Goal: Task Accomplishment & Management: Manage account settings

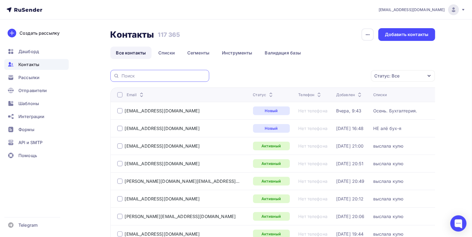
click at [177, 74] on input "text" at bounding box center [164, 76] width 84 height 6
paste input "[EMAIL_ADDRESS][DOMAIN_NAME]"
click at [178, 73] on input "[EMAIL_ADDRESS][DOMAIN_NAME]" at bounding box center [164, 76] width 84 height 6
type input "[EMAIL_ADDRESS][DOMAIN_NAME]"
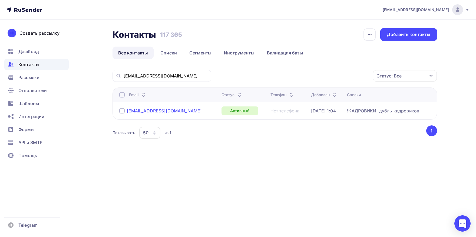
click at [162, 112] on div "[EMAIL_ADDRESS][DOMAIN_NAME]" at bounding box center [164, 110] width 75 height 5
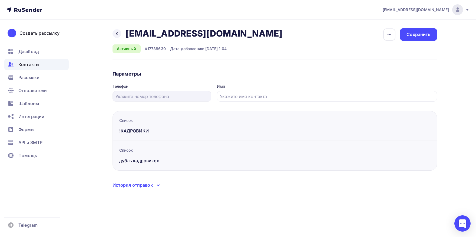
click at [29, 68] on div "Контакты" at bounding box center [36, 64] width 64 height 11
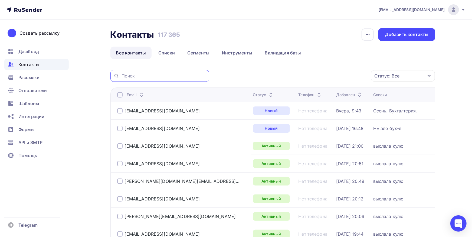
click at [153, 74] on input "text" at bounding box center [164, 76] width 84 height 6
paste input "[EMAIL_ADDRESS][DOMAIN_NAME]"
type input "[EMAIL_ADDRESS][DOMAIN_NAME]"
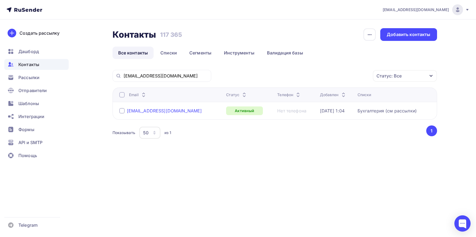
click at [146, 110] on div "[EMAIL_ADDRESS][DOMAIN_NAME]" at bounding box center [164, 110] width 75 height 5
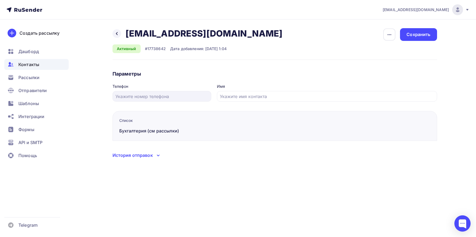
click at [138, 155] on div "История отправок" at bounding box center [133, 155] width 40 height 6
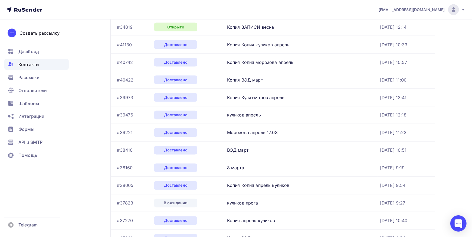
scroll to position [386, 0]
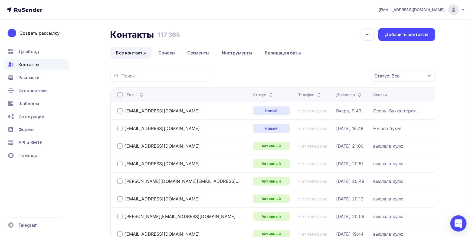
click at [154, 70] on div at bounding box center [159, 76] width 99 height 12
click at [153, 72] on div at bounding box center [159, 76] width 99 height 12
click at [153, 77] on input "text" at bounding box center [164, 76] width 84 height 6
paste input "[EMAIL_ADDRESS][DOMAIN_NAME]"
type input "[EMAIL_ADDRESS][DOMAIN_NAME]"
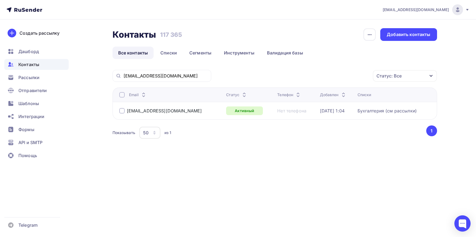
click at [121, 94] on div at bounding box center [121, 94] width 5 height 5
click at [303, 74] on div "Действие" at bounding box center [311, 76] width 21 height 6
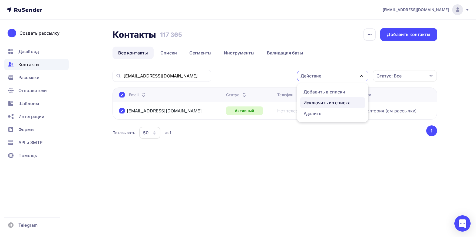
click at [308, 100] on div "Исключить из списка" at bounding box center [327, 102] width 47 height 6
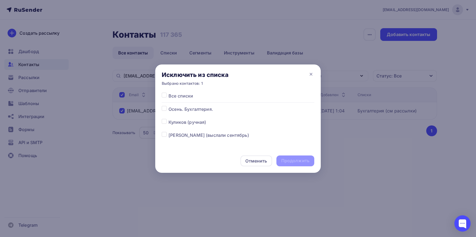
click at [169, 93] on label at bounding box center [169, 93] width 0 height 0
click at [165, 96] on input "checkbox" at bounding box center [164, 95] width 5 height 5
checkbox input "true"
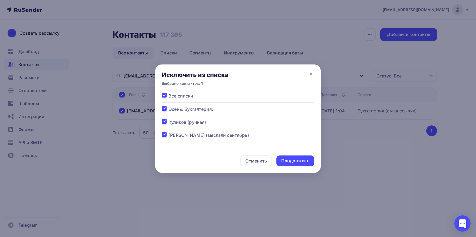
checkbox input "true"
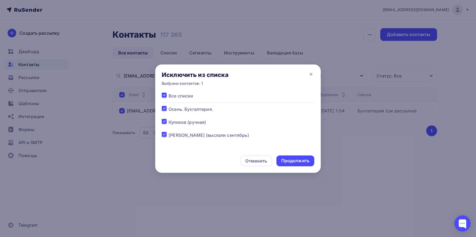
checkbox input "true"
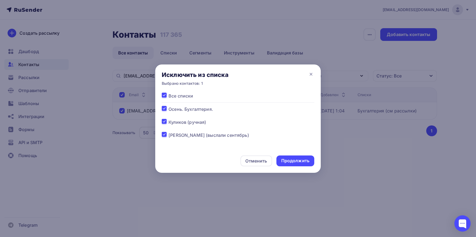
checkbox input "true"
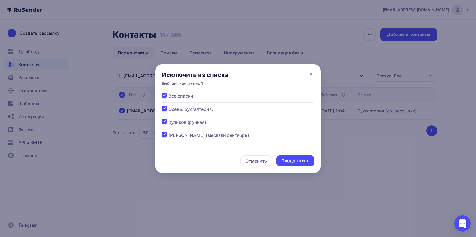
checkbox input "true"
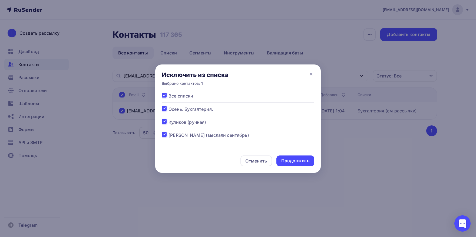
checkbox input "true"
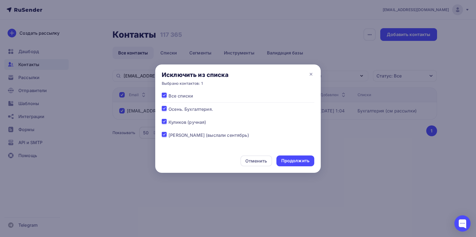
checkbox input "true"
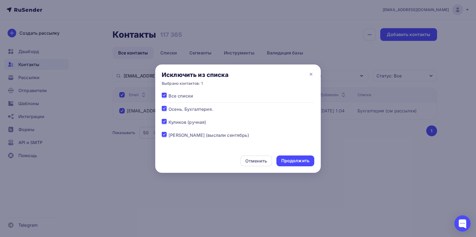
checkbox input "true"
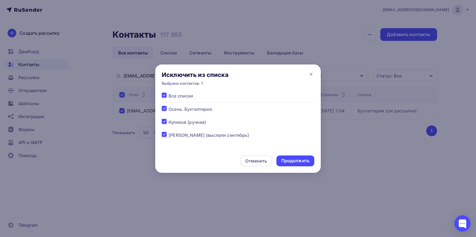
checkbox input "true"
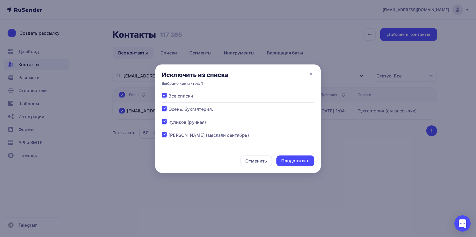
checkbox input "true"
click at [298, 162] on div "Продолжить" at bounding box center [295, 161] width 28 height 6
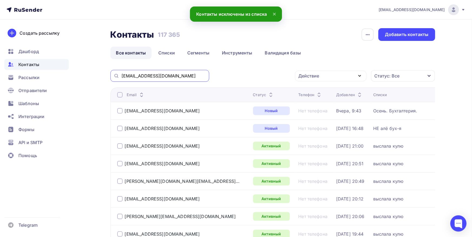
click at [189, 75] on input "[EMAIL_ADDRESS][DOMAIN_NAME]" at bounding box center [164, 76] width 84 height 6
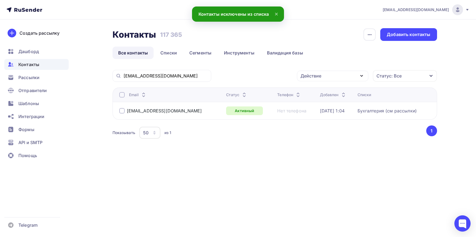
click at [121, 96] on div at bounding box center [121, 94] width 5 height 5
click at [321, 73] on div "Действие" at bounding box center [332, 76] width 71 height 11
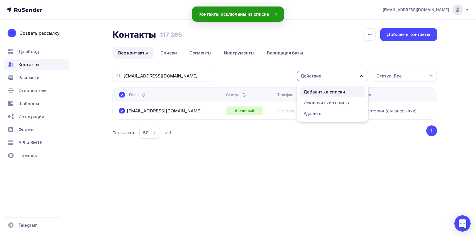
click at [318, 90] on div "Добавить в списки" at bounding box center [325, 91] width 42 height 6
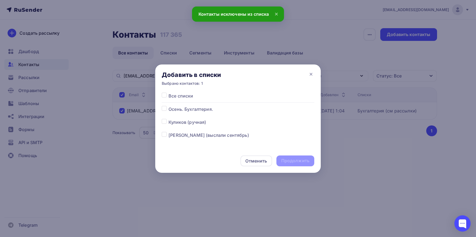
click at [169, 106] on label at bounding box center [169, 106] width 0 height 0
click at [165, 110] on input "checkbox" at bounding box center [164, 108] width 5 height 5
checkbox input "true"
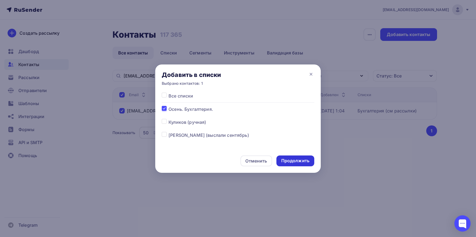
click at [284, 162] on div "Продолжить" at bounding box center [295, 161] width 28 height 6
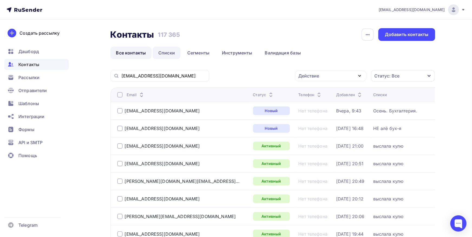
click at [172, 54] on link "Списки" at bounding box center [167, 53] width 28 height 12
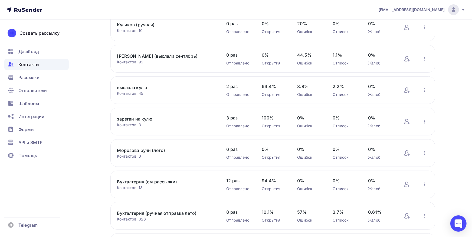
scroll to position [89, 0]
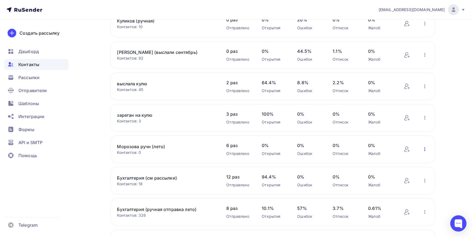
click at [423, 148] on icon "button" at bounding box center [425, 149] width 6 height 6
click at [404, 211] on div "Удалить" at bounding box center [397, 210] width 62 height 6
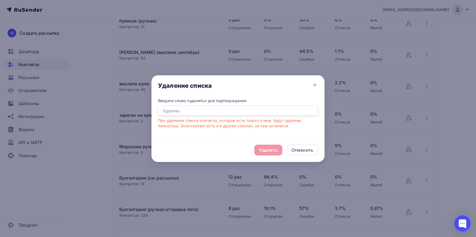
click at [217, 110] on input "text" at bounding box center [238, 111] width 160 height 10
type input "Удалить"
click at [257, 152] on div "Удалить" at bounding box center [268, 150] width 28 height 11
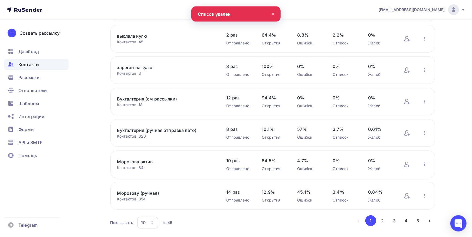
scroll to position [149, 0]
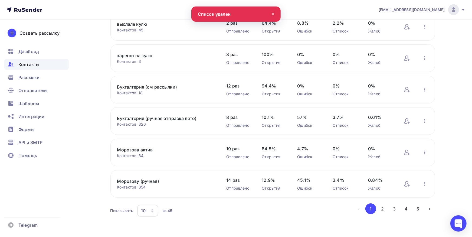
click at [150, 182] on link "Морозову (ручная)" at bounding box center [163, 181] width 92 height 6
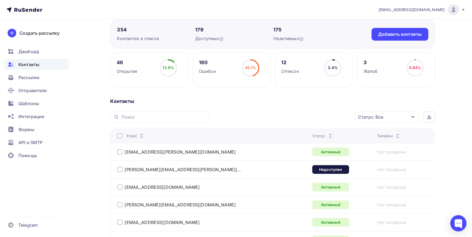
scroll to position [60, 0]
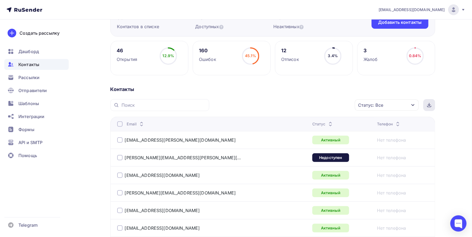
click at [431, 106] on icon at bounding box center [429, 106] width 4 height 1
click at [177, 109] on div at bounding box center [159, 105] width 99 height 12
click at [177, 106] on input "text" at bounding box center [164, 105] width 84 height 6
paste input "[PERSON_NAME][EMAIL_ADDRESS][DOMAIN_NAME]"
type input "[PERSON_NAME][EMAIL_ADDRESS][DOMAIN_NAME]"
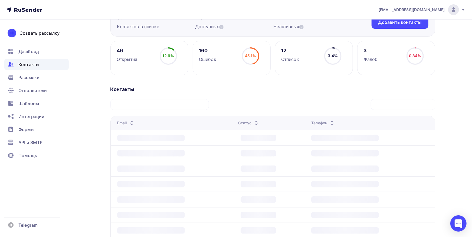
scroll to position [27, 0]
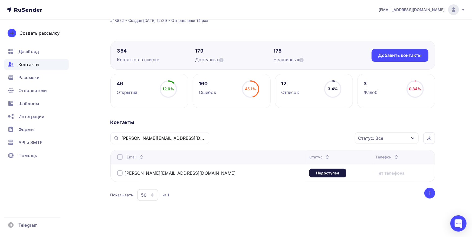
click at [46, 61] on div "Контакты" at bounding box center [36, 64] width 64 height 11
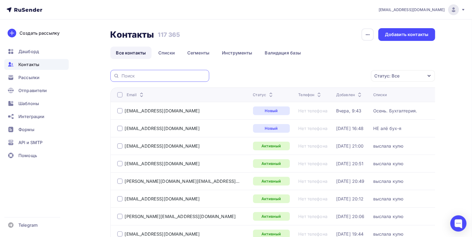
click at [185, 76] on input "text" at bounding box center [164, 76] width 84 height 6
paste input "[DOMAIN_NAME]"
type input "[DOMAIN_NAME]"
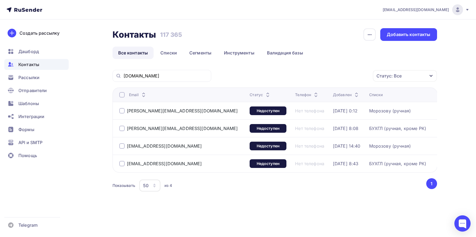
click at [121, 144] on div at bounding box center [121, 145] width 5 height 5
click at [124, 112] on div at bounding box center [121, 110] width 5 height 5
click at [307, 78] on div "Действие" at bounding box center [311, 76] width 21 height 6
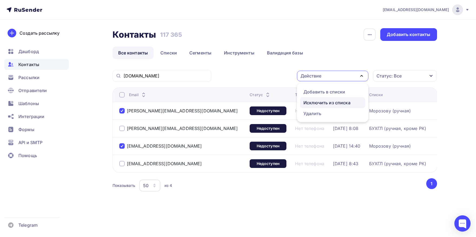
click at [310, 103] on div "Исключить из списка" at bounding box center [327, 102] width 47 height 6
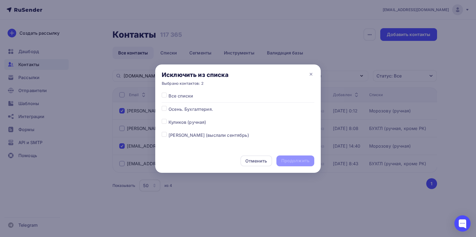
drag, startPoint x: 164, startPoint y: 94, endPoint x: 282, endPoint y: 153, distance: 132.3
click at [169, 93] on label at bounding box center [169, 93] width 0 height 0
click at [164, 94] on input "checkbox" at bounding box center [164, 95] width 5 height 5
checkbox input "true"
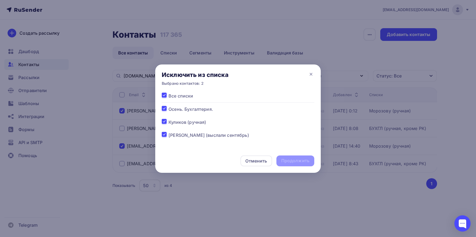
checkbox input "true"
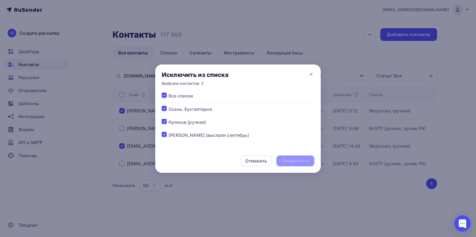
checkbox input "true"
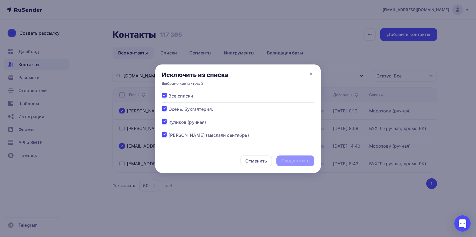
checkbox input "true"
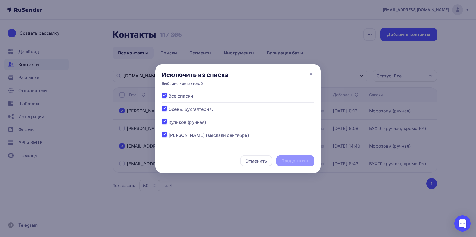
checkbox input "true"
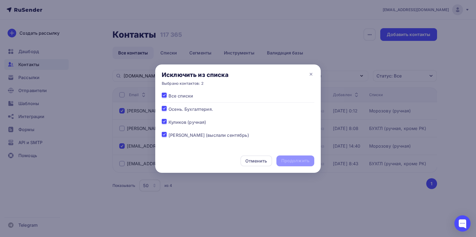
checkbox input "true"
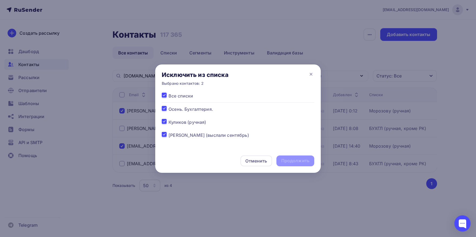
checkbox input "true"
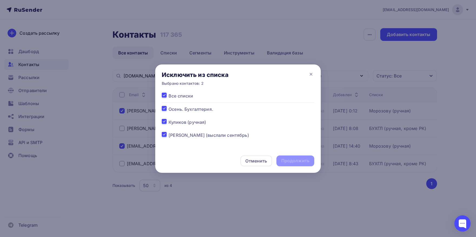
checkbox input "true"
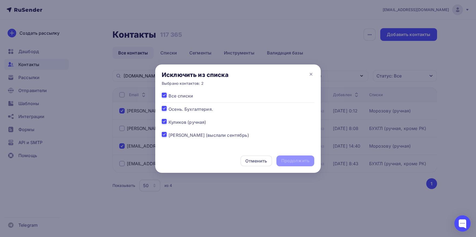
checkbox input "true"
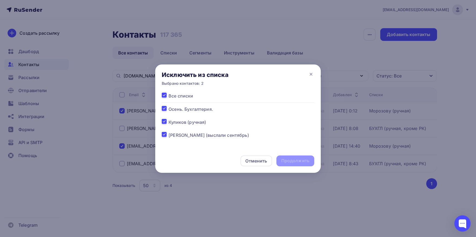
checkbox input "true"
click at [289, 160] on div "Продолжить" at bounding box center [295, 161] width 28 height 6
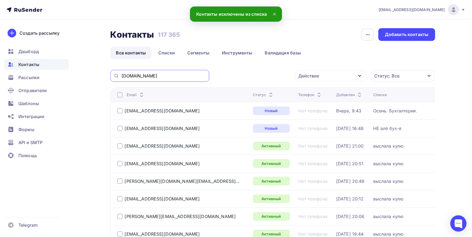
click at [165, 78] on input "[DOMAIN_NAME]" at bounding box center [164, 76] width 84 height 6
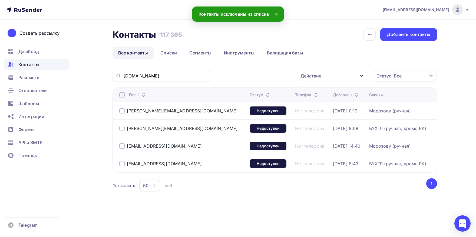
click at [123, 110] on div at bounding box center [121, 110] width 5 height 5
click at [123, 147] on div at bounding box center [121, 145] width 5 height 5
click at [330, 79] on div "Действие" at bounding box center [332, 76] width 71 height 11
click at [323, 94] on div "Добавить в списки" at bounding box center [325, 91] width 42 height 6
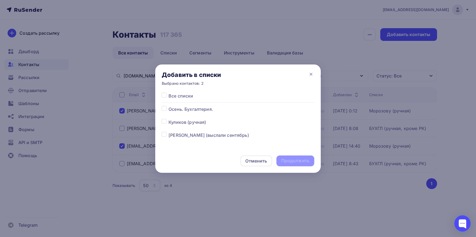
click at [169, 132] on label at bounding box center [169, 132] width 0 height 0
click at [165, 136] on input "checkbox" at bounding box center [164, 134] width 5 height 5
checkbox input "true"
click at [279, 160] on div "Продолжить" at bounding box center [296, 160] width 38 height 11
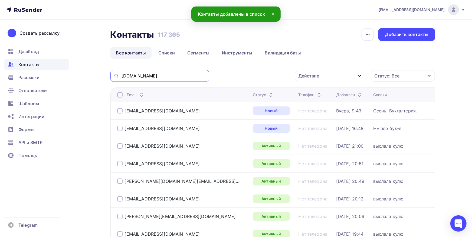
click at [163, 74] on input "[DOMAIN_NAME]" at bounding box center [164, 76] width 84 height 6
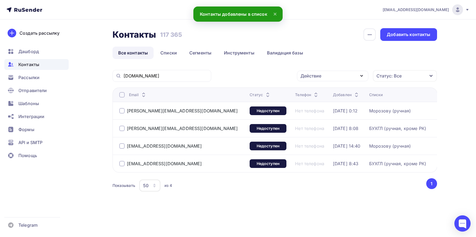
click at [121, 162] on div at bounding box center [121, 163] width 5 height 5
click at [120, 129] on div at bounding box center [121, 128] width 5 height 5
click at [327, 75] on div "Действие" at bounding box center [332, 76] width 71 height 11
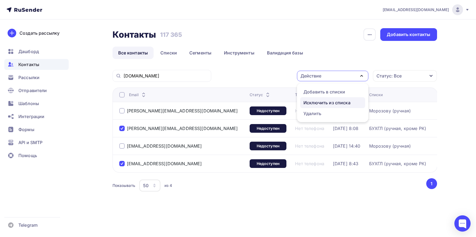
click at [320, 104] on div "Исключить из списка" at bounding box center [327, 102] width 47 height 6
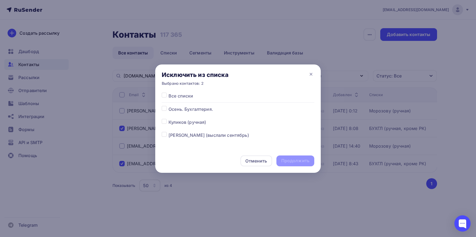
click at [169, 93] on label at bounding box center [169, 93] width 0 height 0
click at [163, 96] on input "checkbox" at bounding box center [164, 95] width 5 height 5
checkbox input "true"
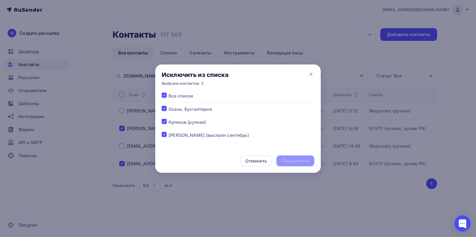
checkbox input "true"
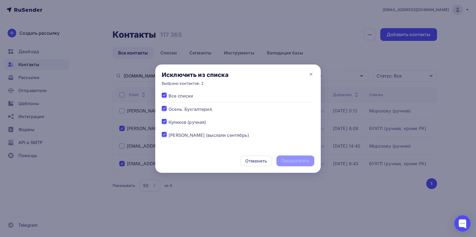
checkbox input "true"
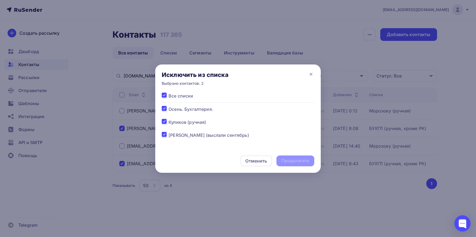
checkbox input "true"
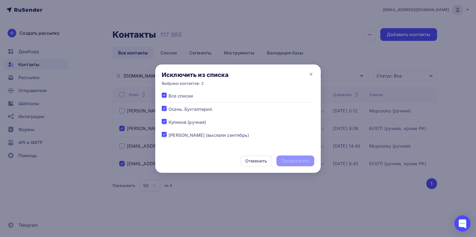
checkbox input "true"
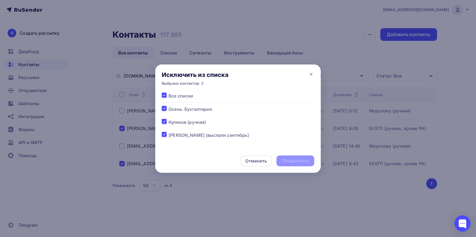
checkbox input "true"
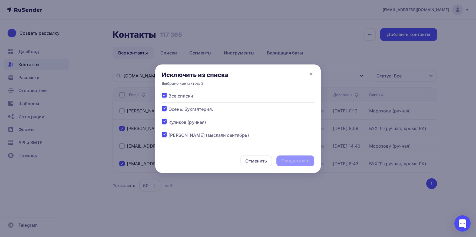
checkbox input "true"
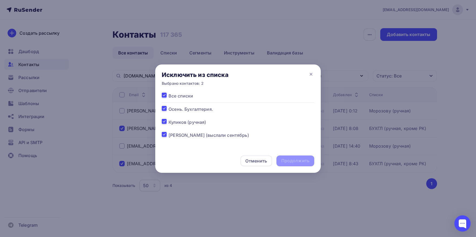
checkbox input "true"
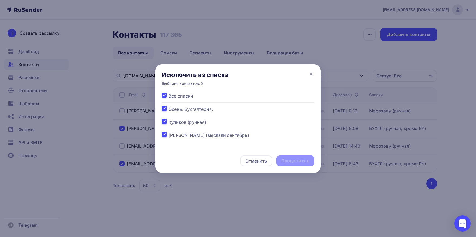
checkbox input "true"
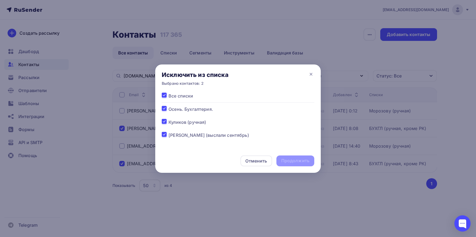
checkbox input "true"
click at [302, 165] on div "Продолжить" at bounding box center [296, 160] width 38 height 11
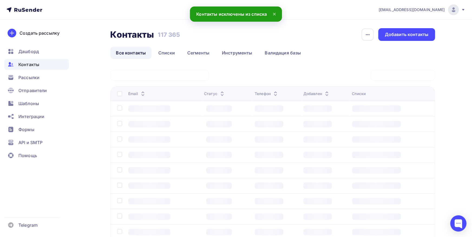
click at [0, 0] on input "[DOMAIN_NAME]" at bounding box center [0, 0] width 0 height 0
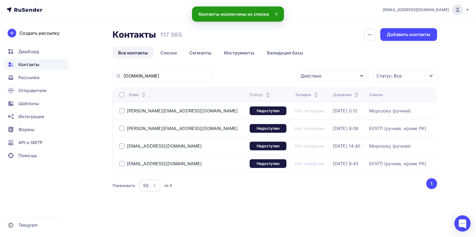
click at [123, 128] on div at bounding box center [121, 128] width 5 height 5
click at [122, 165] on div at bounding box center [121, 163] width 5 height 5
click at [322, 77] on div "Действие" at bounding box center [332, 76] width 71 height 11
click at [320, 91] on div "Добавить в списки" at bounding box center [325, 91] width 42 height 6
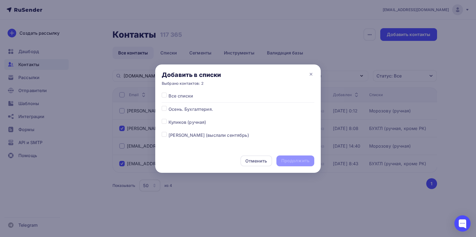
click at [169, 106] on label at bounding box center [169, 106] width 0 height 0
click at [165, 109] on input "checkbox" at bounding box center [164, 108] width 5 height 5
checkbox input "true"
click at [294, 159] on div "Продолжить" at bounding box center [295, 161] width 28 height 6
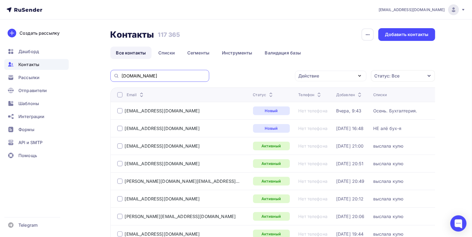
click at [177, 73] on input "[DOMAIN_NAME]" at bounding box center [164, 76] width 84 height 6
paste input "e2212@bk"
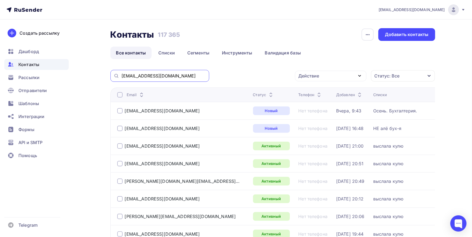
type input "[EMAIL_ADDRESS][DOMAIN_NAME]"
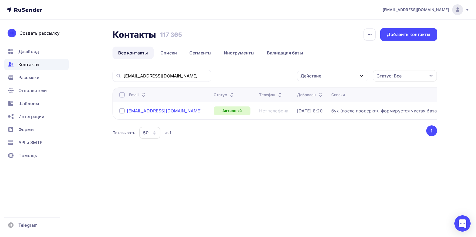
click at [133, 111] on div "[EMAIL_ADDRESS][DOMAIN_NAME]" at bounding box center [164, 110] width 75 height 5
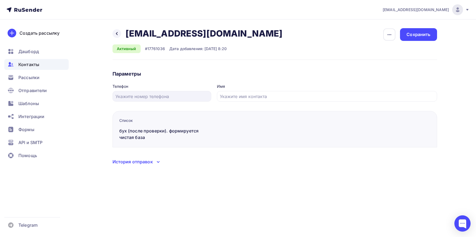
click at [134, 162] on div "История отправок" at bounding box center [133, 161] width 40 height 6
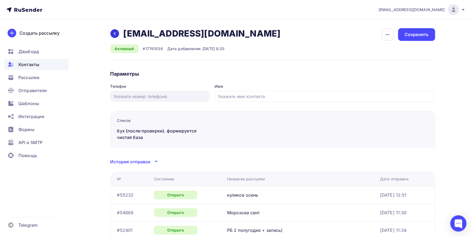
click at [113, 32] on icon at bounding box center [115, 33] width 4 height 4
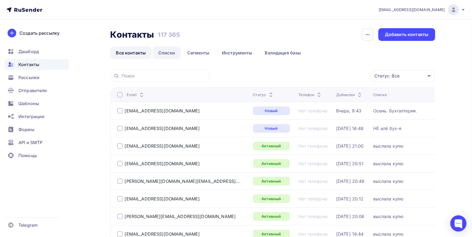
click at [162, 53] on link "Списки" at bounding box center [167, 53] width 28 height 12
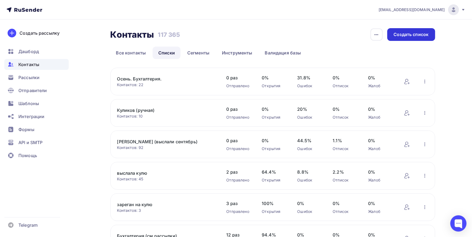
click at [403, 37] on div "Создать список" at bounding box center [411, 34] width 35 height 6
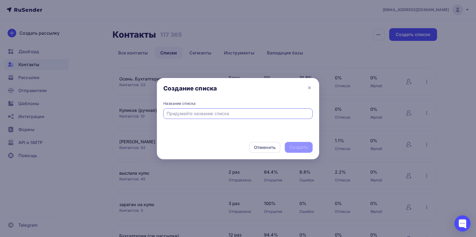
click at [214, 112] on input "text" at bounding box center [238, 113] width 143 height 6
click at [201, 112] on input "Бухгалтерия (см)" at bounding box center [238, 113] width 143 height 6
type input "Бухгалтерия (смотрит)"
click at [295, 150] on div "Создать" at bounding box center [299, 147] width 18 height 6
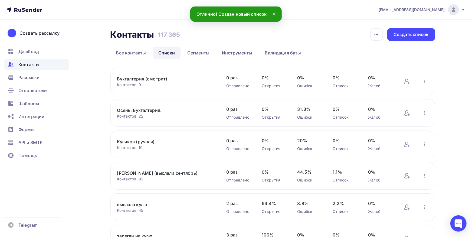
click at [37, 67] on span "Контакты" at bounding box center [28, 64] width 21 height 6
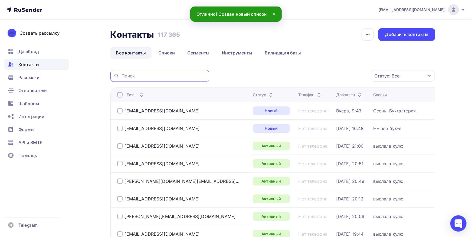
click at [185, 77] on input "text" at bounding box center [164, 76] width 84 height 6
paste input "[EMAIL_ADDRESS][DOMAIN_NAME]"
type input "[EMAIL_ADDRESS][DOMAIN_NAME]"
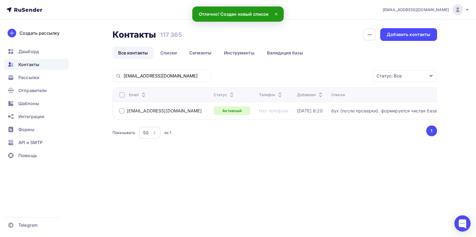
click at [122, 97] on div at bounding box center [121, 94] width 5 height 5
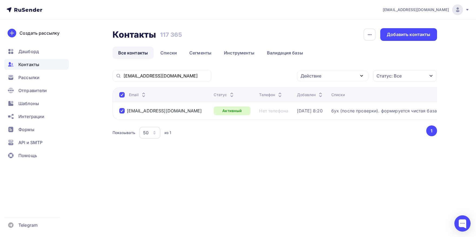
click at [340, 74] on div "Действие" at bounding box center [332, 76] width 71 height 11
click at [332, 104] on div "Исключить из списка" at bounding box center [327, 102] width 47 height 6
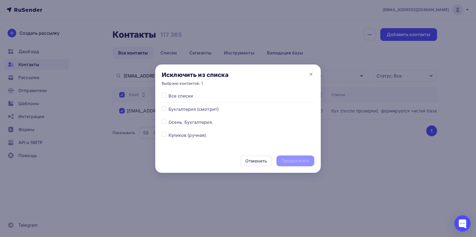
click at [162, 99] on div "Все списки Бухгалтерия (смотрит) Осень. Бухгалтерия. Куликов (ручная) Морозова …" at bounding box center [238, 121] width 166 height 56
click at [169, 93] on label at bounding box center [169, 93] width 0 height 0
click at [163, 97] on input "checkbox" at bounding box center [164, 95] width 5 height 5
checkbox input "true"
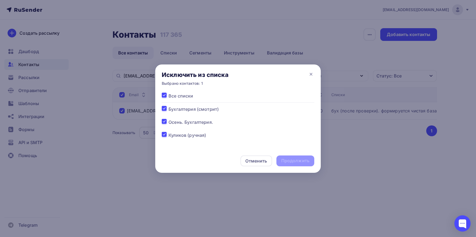
checkbox input "true"
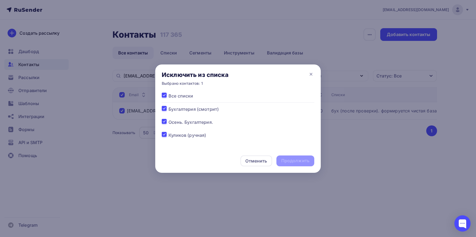
checkbox input "true"
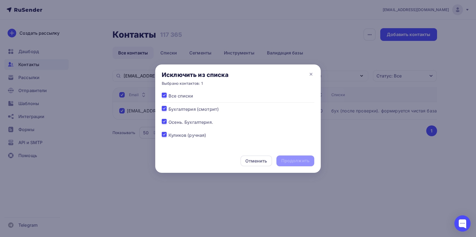
checkbox input "true"
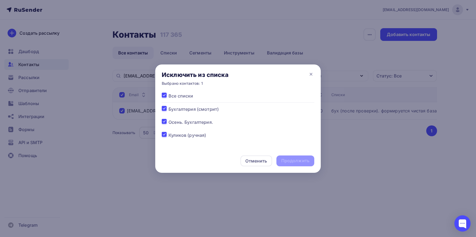
checkbox input "true"
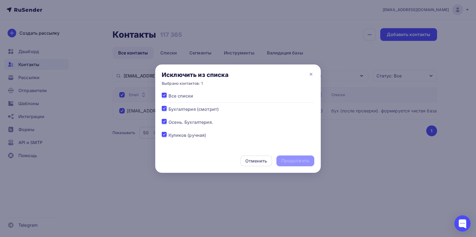
checkbox input "true"
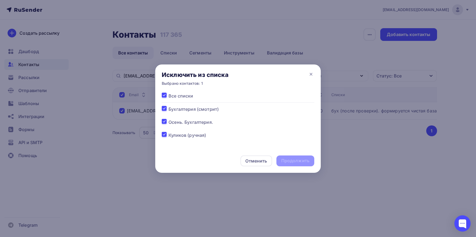
checkbox input "true"
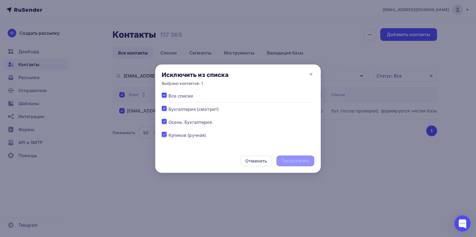
checkbox input "true"
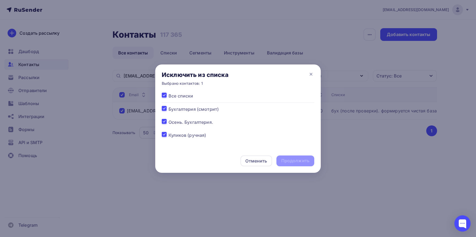
checkbox input "true"
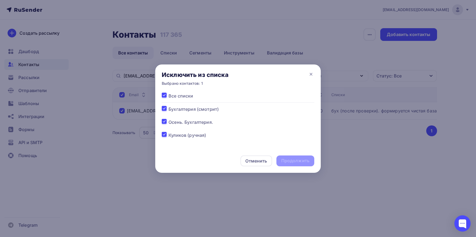
checkbox input "true"
click at [286, 160] on div "Продолжить" at bounding box center [295, 161] width 28 height 6
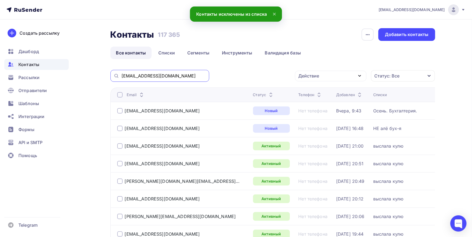
click at [172, 75] on input "[EMAIL_ADDRESS][DOMAIN_NAME]" at bounding box center [164, 76] width 84 height 6
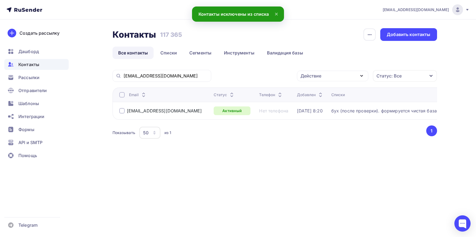
click at [120, 94] on div at bounding box center [121, 94] width 5 height 5
click at [310, 78] on div "Действие" at bounding box center [311, 76] width 21 height 6
click at [305, 96] on link "Добавить в списки" at bounding box center [332, 91] width 65 height 11
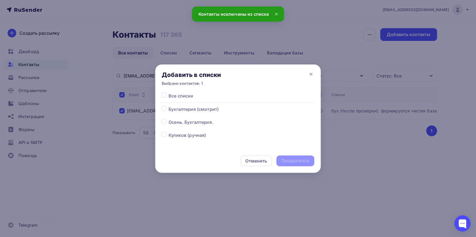
click at [169, 106] on label at bounding box center [169, 106] width 0 height 0
click at [165, 109] on input "checkbox" at bounding box center [164, 108] width 5 height 5
checkbox input "true"
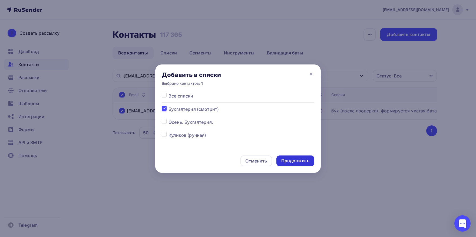
click at [291, 156] on div "Продолжить" at bounding box center [296, 160] width 38 height 11
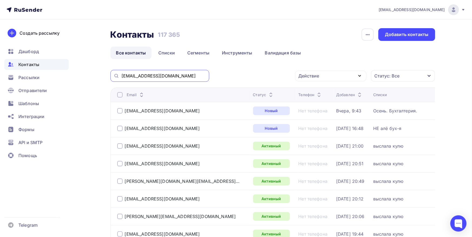
click at [165, 78] on input "[EMAIL_ADDRESS][DOMAIN_NAME]" at bounding box center [164, 76] width 84 height 6
paste input "lisa2976@mail"
type input "[EMAIL_ADDRESS][DOMAIN_NAME]"
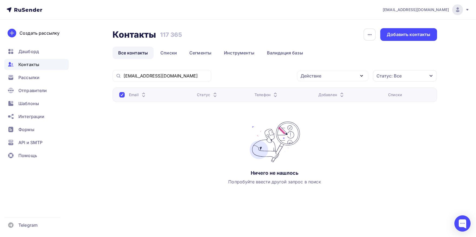
click at [122, 77] on div "[EMAIL_ADDRESS][DOMAIN_NAME]" at bounding box center [162, 76] width 99 height 12
click at [124, 77] on div "[EMAIL_ADDRESS][DOMAIN_NAME]" at bounding box center [162, 76] width 99 height 12
click at [124, 77] on input "[EMAIL_ADDRESS][DOMAIN_NAME]" at bounding box center [166, 76] width 84 height 6
click at [123, 77] on div "[EMAIL_ADDRESS][DOMAIN_NAME]" at bounding box center [162, 76] width 99 height 12
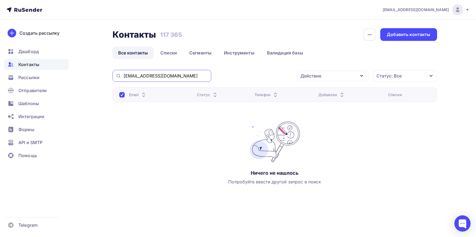
click at [169, 79] on input "[EMAIL_ADDRESS][DOMAIN_NAME]" at bounding box center [166, 76] width 84 height 6
click at [124, 76] on input "[EMAIL_ADDRESS][DOMAIN_NAME]" at bounding box center [166, 76] width 84 height 6
click at [162, 55] on link "Списки" at bounding box center [169, 53] width 28 height 12
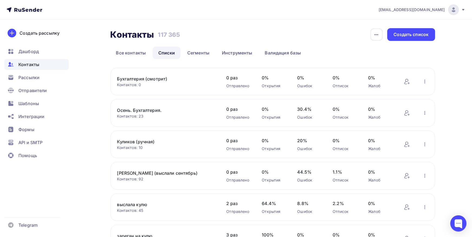
click at [135, 80] on link "Бухгалтерия (смотрит)" at bounding box center [163, 79] width 92 height 6
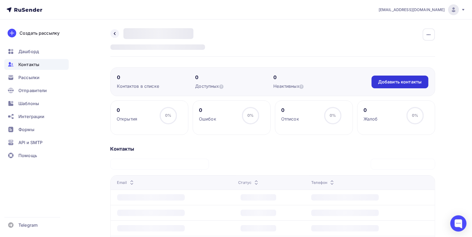
click at [387, 83] on div "Добавить контакты" at bounding box center [400, 82] width 44 height 6
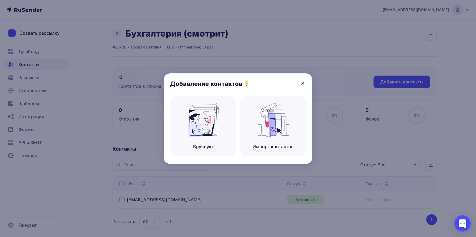
click at [302, 82] on icon at bounding box center [303, 83] width 6 height 6
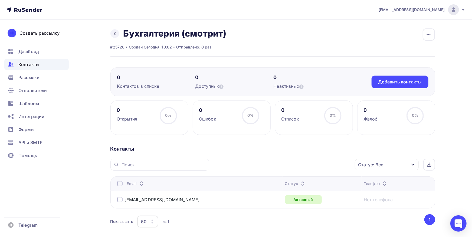
click at [114, 37] on link at bounding box center [114, 33] width 9 height 9
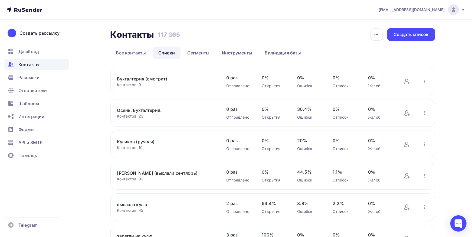
click at [140, 113] on div "Контактов: 23" at bounding box center [166, 115] width 99 height 5
click at [140, 112] on link "Осень. Бухгалтерия." at bounding box center [163, 110] width 92 height 6
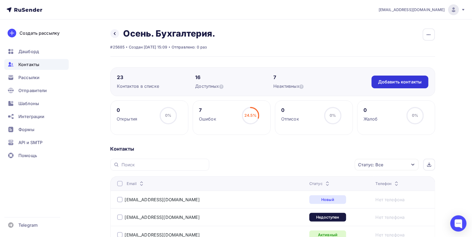
click at [400, 85] on div "Добавить контакты" at bounding box center [400, 82] width 57 height 13
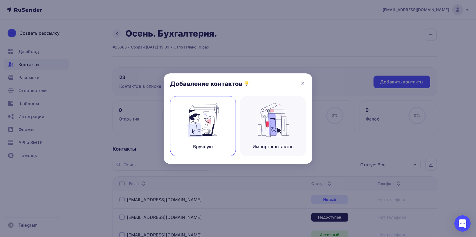
click at [210, 135] on img at bounding box center [203, 120] width 36 height 34
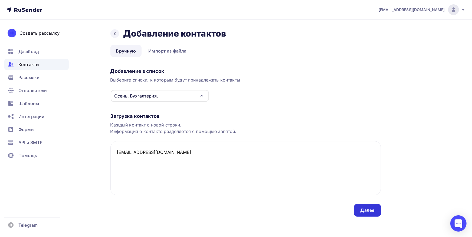
type textarea "[EMAIL_ADDRESS][DOMAIN_NAME]"
click at [358, 205] on div "Далее" at bounding box center [367, 210] width 27 height 13
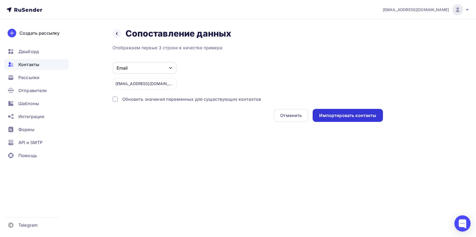
click at [345, 115] on div "Импортировать контакты" at bounding box center [347, 115] width 57 height 6
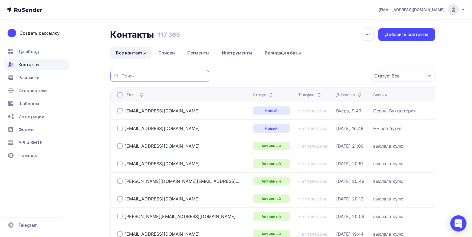
click at [159, 78] on input "text" at bounding box center [164, 76] width 84 height 6
paste input "[EMAIL_ADDRESS][DOMAIN_NAME]"
drag, startPoint x: 130, startPoint y: 75, endPoint x: 78, endPoint y: 68, distance: 51.6
click at [122, 73] on input "[EMAIL_ADDRESS][DOMAIN_NAME]" at bounding box center [164, 76] width 84 height 6
type input "[DOMAIN_NAME]"
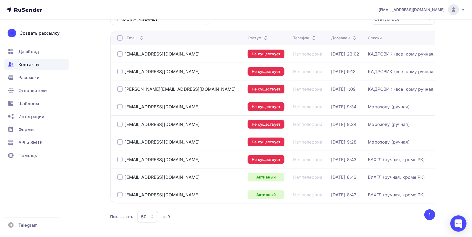
scroll to position [60, 0]
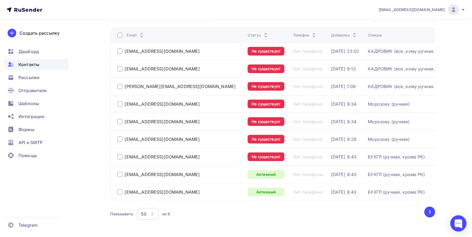
click at [119, 105] on div at bounding box center [119, 103] width 5 height 5
click at [119, 121] on div at bounding box center [119, 121] width 5 height 5
click at [117, 141] on td "[EMAIL_ADDRESS][DOMAIN_NAME]" at bounding box center [177, 139] width 135 height 18
click at [119, 139] on div at bounding box center [119, 138] width 5 height 5
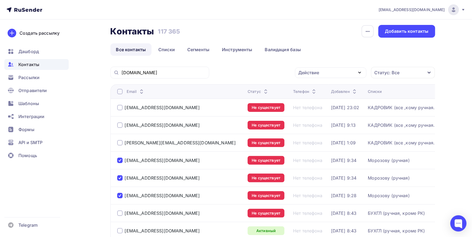
scroll to position [0, 0]
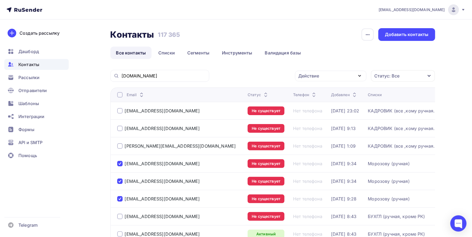
click at [307, 76] on div "Действие" at bounding box center [309, 76] width 21 height 6
click at [314, 103] on div "Исключить из списка" at bounding box center [324, 102] width 47 height 6
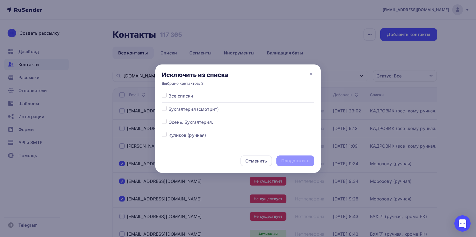
click at [169, 93] on label at bounding box center [169, 93] width 0 height 0
click at [166, 96] on input "checkbox" at bounding box center [164, 95] width 5 height 5
checkbox input "true"
click at [289, 160] on div "Продолжить" at bounding box center [295, 161] width 28 height 6
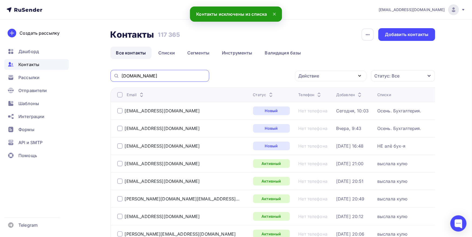
click at [183, 76] on input "[DOMAIN_NAME]" at bounding box center [164, 76] width 84 height 6
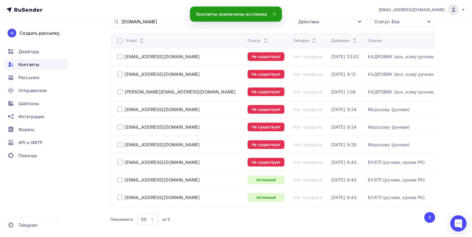
scroll to position [60, 0]
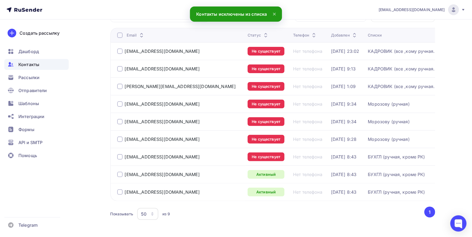
drag, startPoint x: 118, startPoint y: 105, endPoint x: 119, endPoint y: 110, distance: 5.4
click at [118, 105] on div at bounding box center [119, 103] width 5 height 5
click at [121, 120] on div at bounding box center [119, 121] width 5 height 5
click at [117, 139] on div at bounding box center [119, 138] width 5 height 5
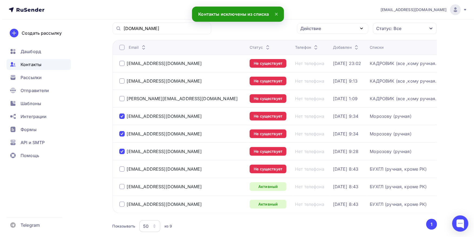
scroll to position [0, 0]
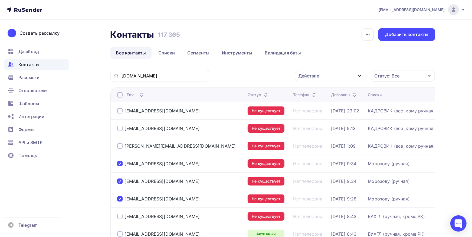
click at [312, 76] on div "Действие" at bounding box center [309, 76] width 21 height 6
click at [319, 92] on div "Добавить в списки" at bounding box center [322, 91] width 42 height 6
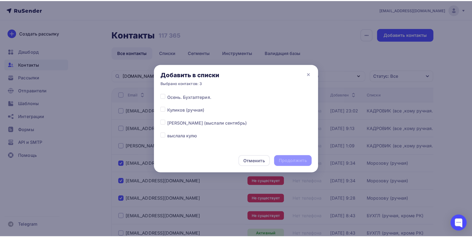
scroll to position [28, 0]
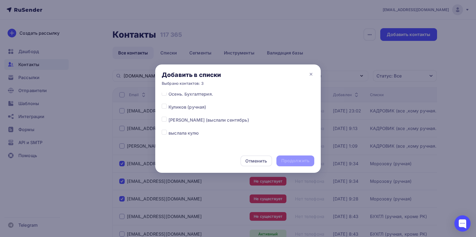
click at [169, 117] on label at bounding box center [169, 117] width 0 height 0
click at [165, 120] on input "checkbox" at bounding box center [164, 119] width 5 height 5
click at [290, 159] on div "Продолжить" at bounding box center [295, 161] width 28 height 6
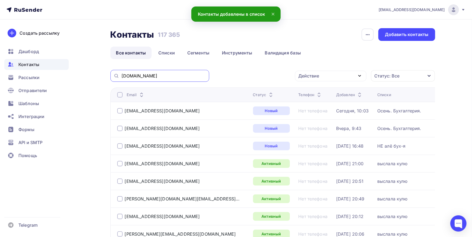
click at [183, 76] on input "[DOMAIN_NAME]" at bounding box center [164, 76] width 84 height 6
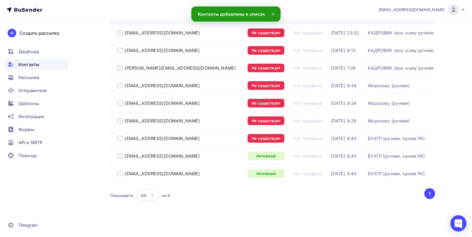
scroll to position [78, 0]
drag, startPoint x: 188, startPoint y: 86, endPoint x: 126, endPoint y: 83, distance: 61.8
click at [126, 83] on div "[EMAIL_ADDRESS][DOMAIN_NAME]" at bounding box center [180, 85] width 126 height 9
copy div "[EMAIL_ADDRESS][DOMAIN_NAME]"
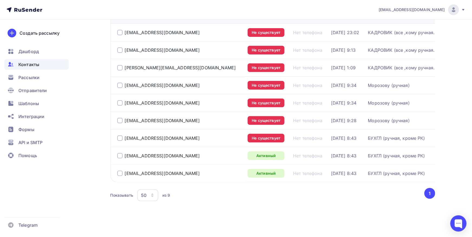
click at [119, 139] on div at bounding box center [119, 137] width 5 height 5
click at [119, 153] on div at bounding box center [119, 155] width 5 height 5
click at [119, 174] on div at bounding box center [119, 173] width 5 height 5
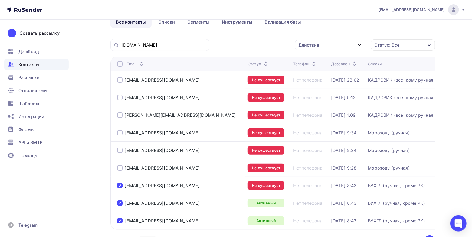
scroll to position [0, 0]
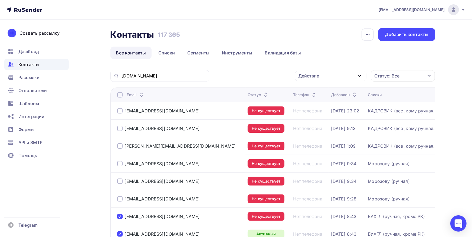
click at [335, 76] on div "Действие" at bounding box center [330, 76] width 71 height 11
click at [328, 101] on div "Исключить из списка" at bounding box center [324, 102] width 47 height 6
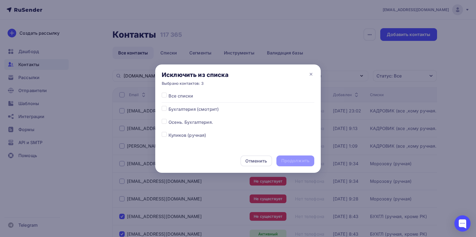
click at [169, 93] on label at bounding box center [169, 93] width 0 height 0
click at [163, 95] on input "checkbox" at bounding box center [164, 95] width 5 height 5
click at [292, 158] on div "Продолжить" at bounding box center [296, 160] width 38 height 11
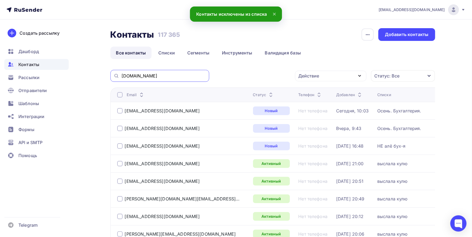
click at [178, 75] on input "[DOMAIN_NAME]" at bounding box center [164, 76] width 84 height 6
click at [178, 78] on input "[DOMAIN_NAME]" at bounding box center [164, 76] width 84 height 6
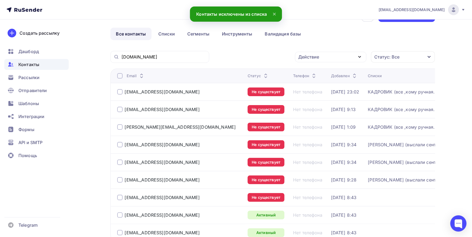
scroll to position [78, 0]
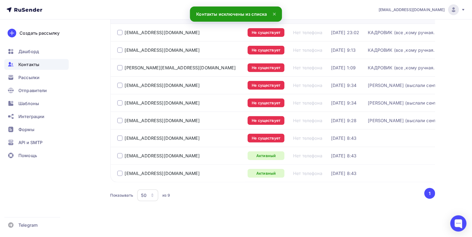
click at [121, 173] on div at bounding box center [119, 173] width 5 height 5
click at [121, 154] on div at bounding box center [119, 155] width 5 height 5
click at [121, 138] on div at bounding box center [119, 137] width 5 height 5
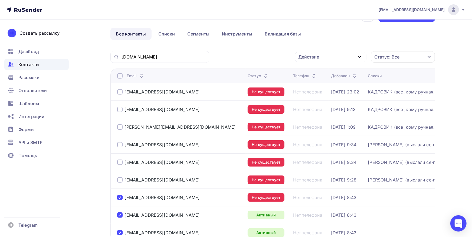
click at [329, 56] on div "Действие" at bounding box center [330, 57] width 71 height 11
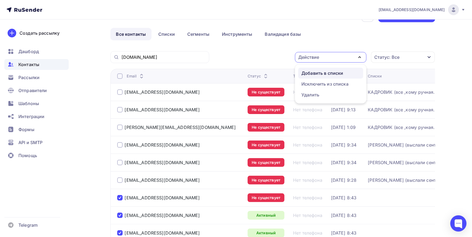
click at [323, 71] on div "Добавить в списки" at bounding box center [322, 73] width 42 height 6
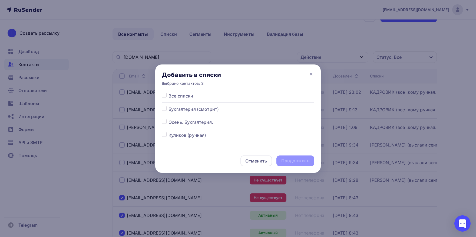
click at [169, 119] on label at bounding box center [169, 119] width 0 height 0
click at [165, 122] on input "checkbox" at bounding box center [164, 121] width 5 height 5
click at [298, 165] on div "Продолжить" at bounding box center [296, 160] width 38 height 11
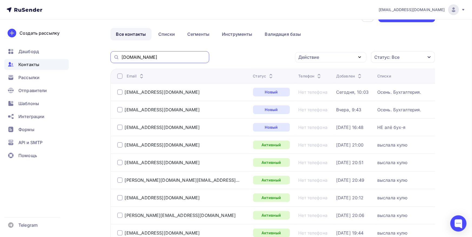
click at [165, 60] on input "[DOMAIN_NAME]" at bounding box center [164, 57] width 84 height 6
paste input "marina_lbk1805@mail"
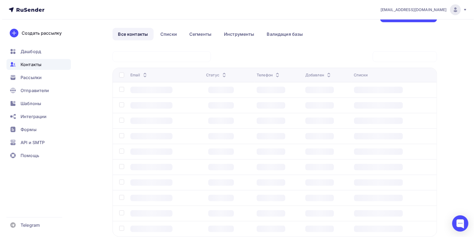
scroll to position [0, 0]
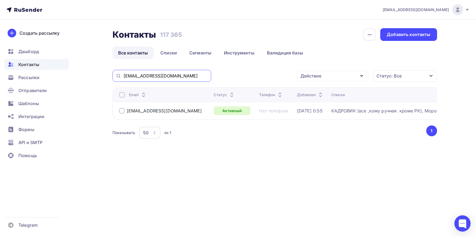
click at [191, 78] on input "[EMAIL_ADDRESS][DOMAIN_NAME]" at bounding box center [166, 76] width 84 height 6
paste input "ek@gsmk"
drag, startPoint x: 125, startPoint y: 76, endPoint x: 113, endPoint y: 75, distance: 11.9
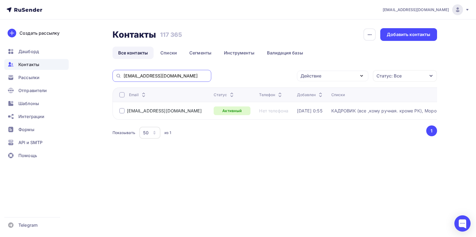
click at [124, 75] on input "[EMAIL_ADDRESS][DOMAIN_NAME]" at bounding box center [166, 76] width 84 height 6
